Goal: Information Seeking & Learning: Find specific fact

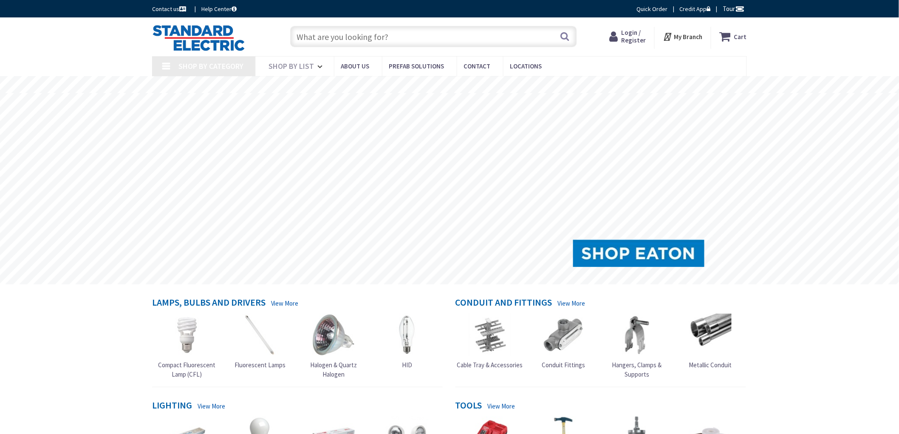
click at [631, 36] on span "Login / Register" at bounding box center [633, 36] width 25 height 16
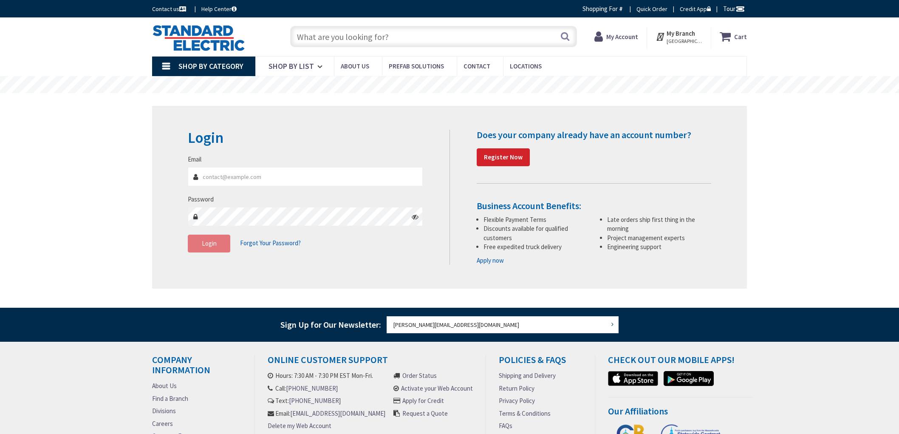
type input "[PERSON_NAME][EMAIL_ADDRESS][DOMAIN_NAME]"
click at [201, 241] on button "Login" at bounding box center [209, 244] width 42 height 18
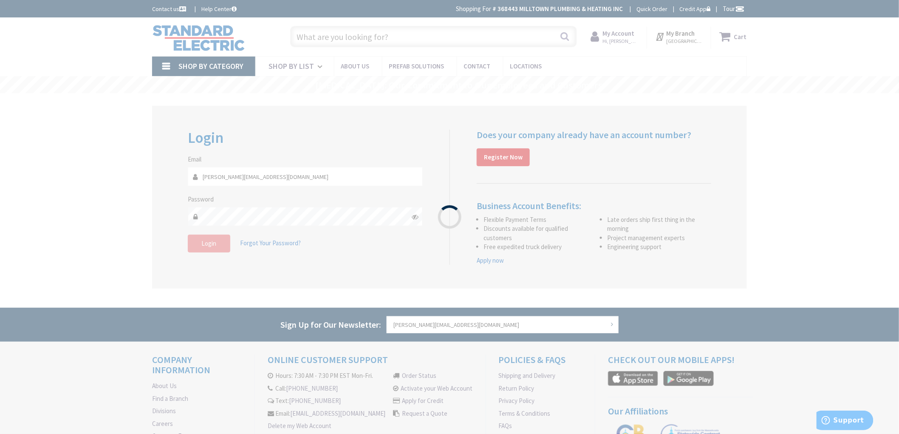
click at [127, 238] on div "Please wait..." at bounding box center [449, 217] width 899 height 434
click at [123, 240] on div "Please wait..." at bounding box center [449, 217] width 899 height 434
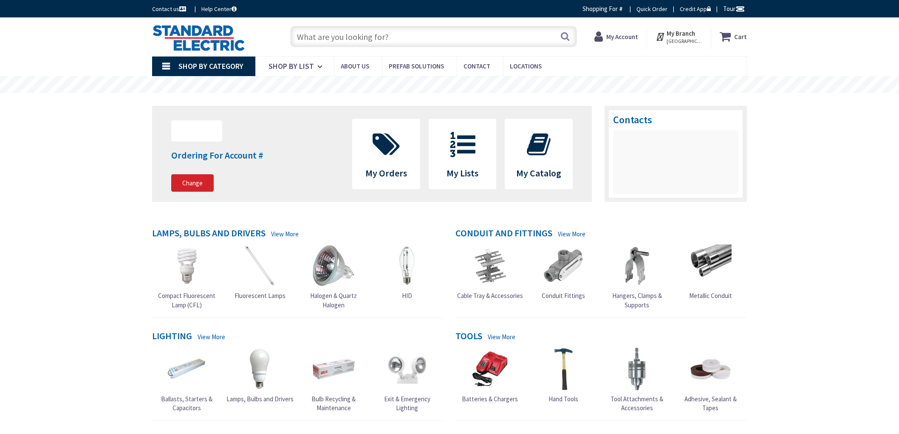
click at [394, 39] on input "text" at bounding box center [433, 36] width 287 height 21
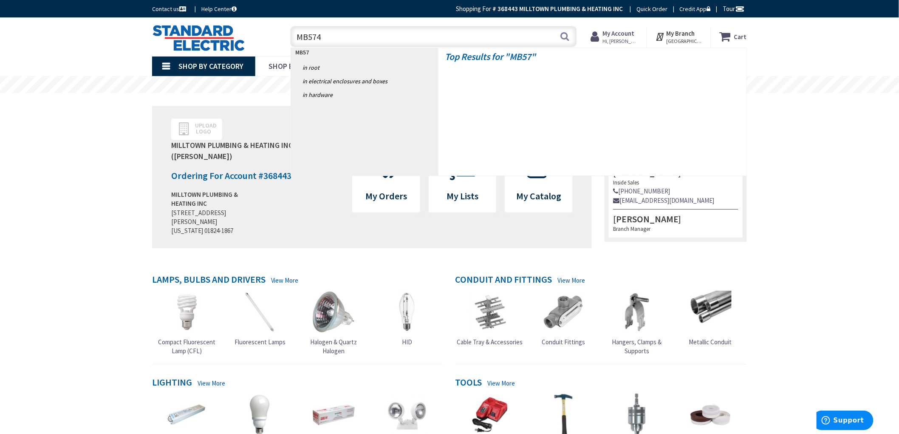
type input "MB5741"
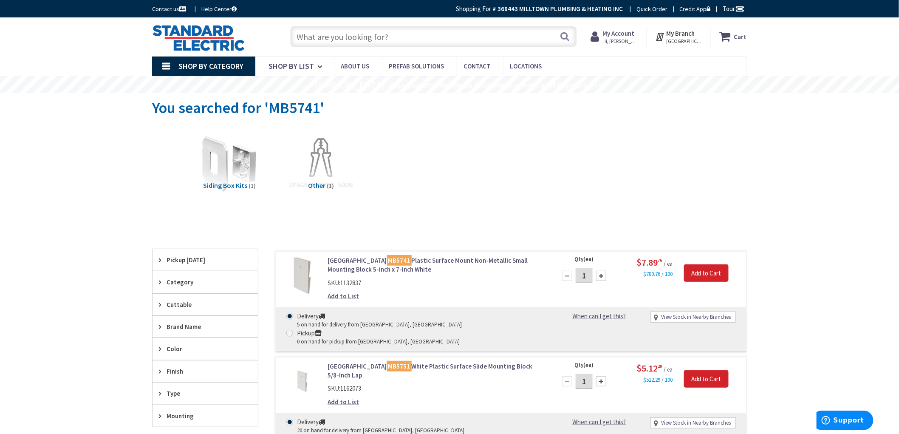
click at [479, 261] on link "Arlington MB5741 Plastic Surface Mount Non-Metallic Small Mounting Block 5-Inch…" at bounding box center [436, 265] width 216 height 18
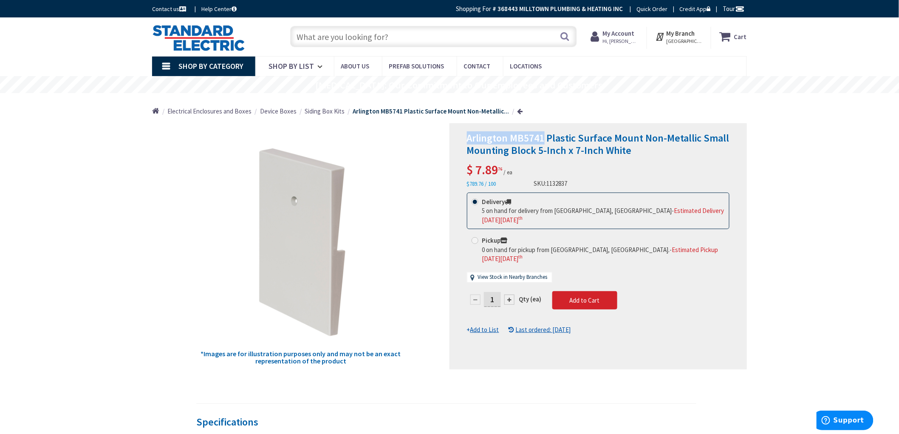
drag, startPoint x: 461, startPoint y: 133, endPoint x: 545, endPoint y: 135, distance: 84.1
click at [545, 135] on div "Arlington MB5741 Plastic Surface Mount Non-Metallic Small Mounting Block 5-Inch…" at bounding box center [598, 246] width 297 height 246
copy span "Arlington MB5741"
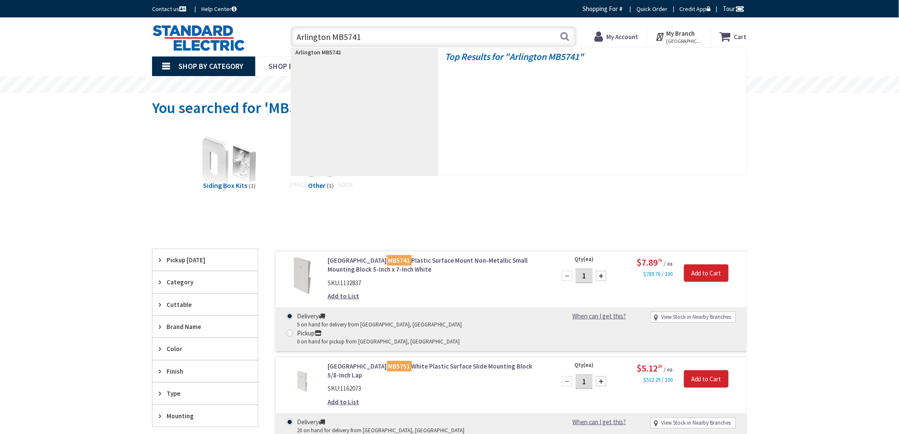
type input "Arlington MB5741"
click at [22, 295] on div "Skip to Content Toggle Nav [GEOGRAPHIC_DATA] MB5741 [GEOGRAPHIC_DATA] MB5741 Se…" at bounding box center [449, 364] width 899 height 695
